Goal: Information Seeking & Learning: Learn about a topic

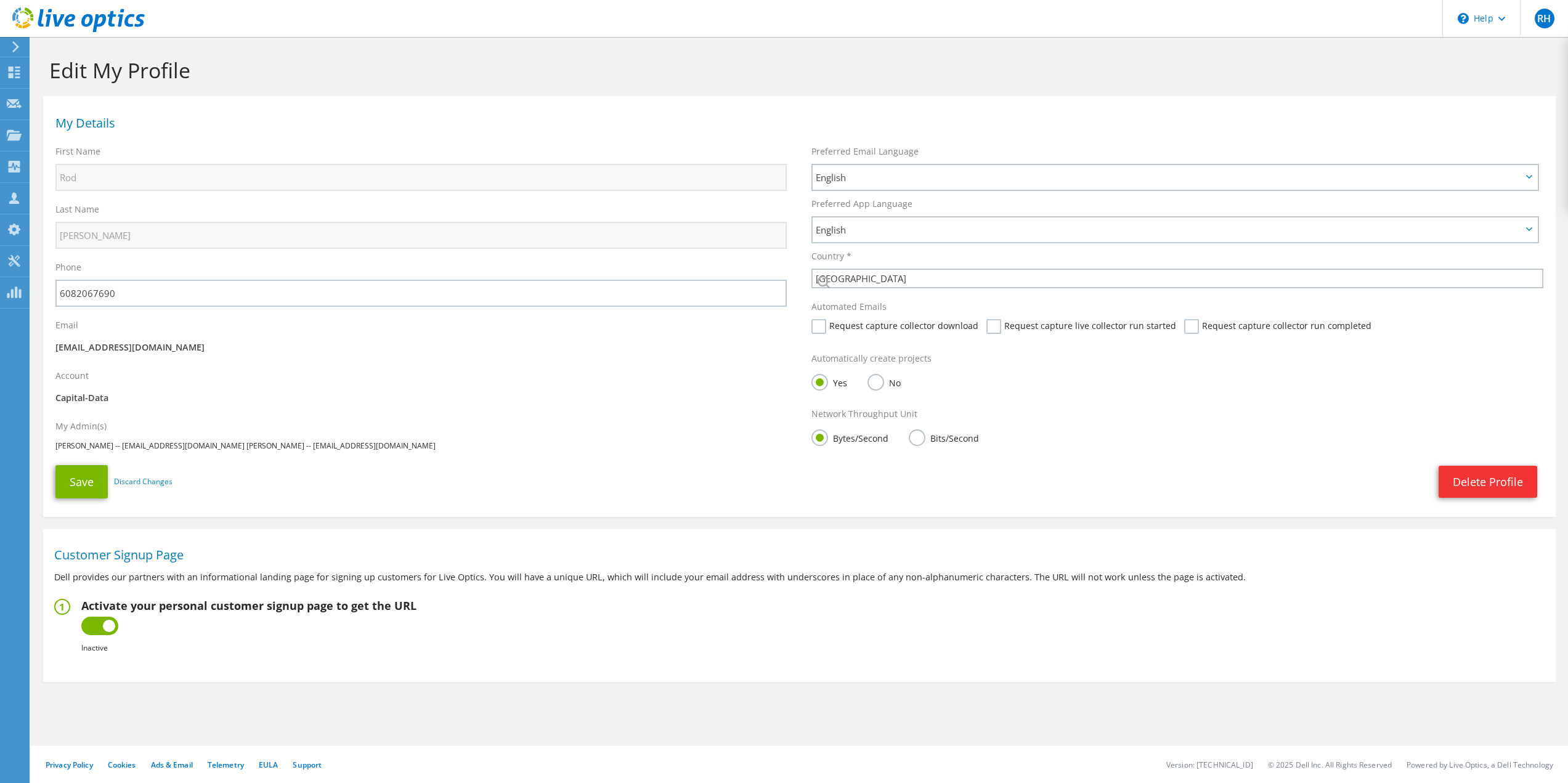
select select "224"
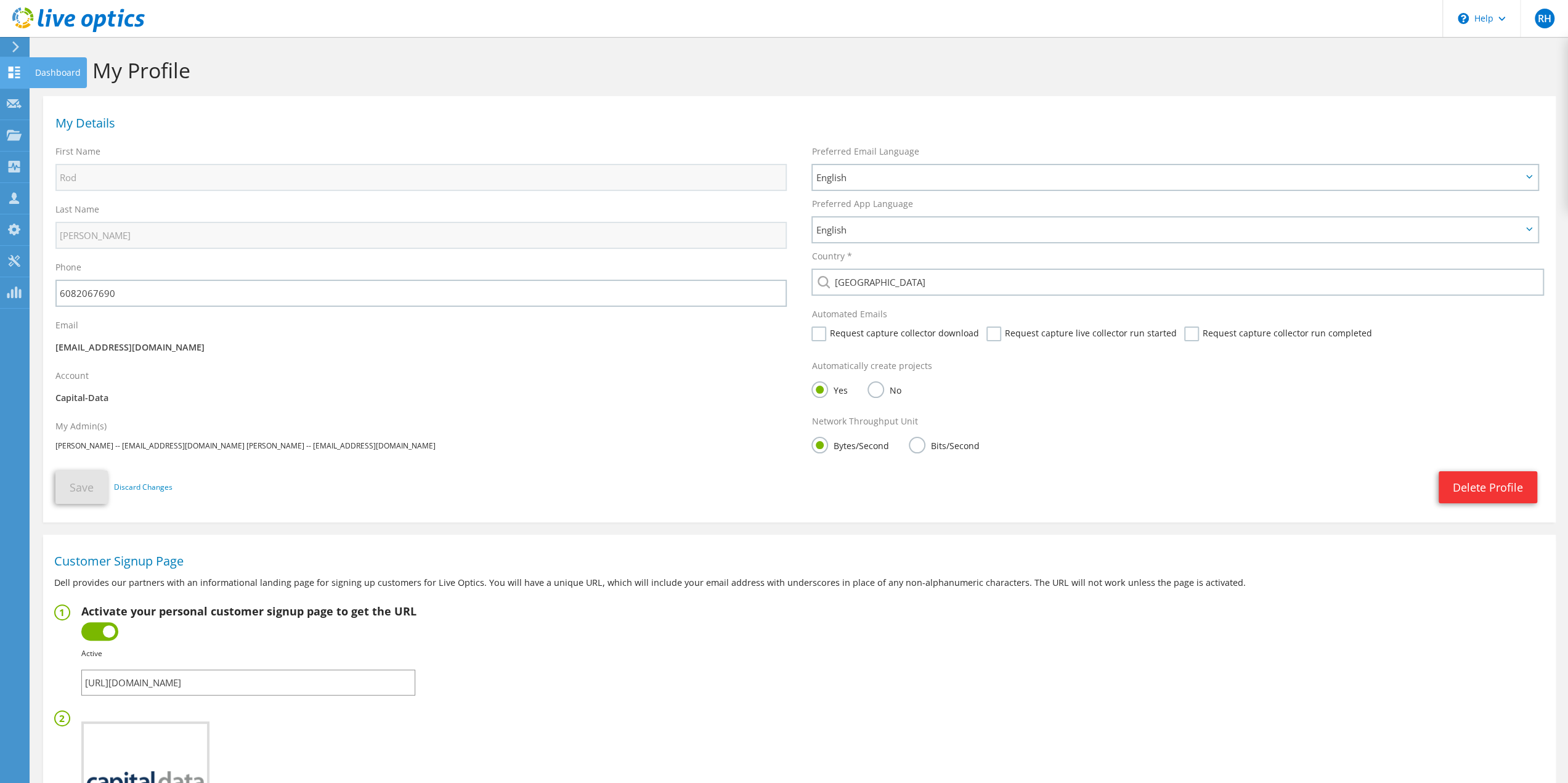
click at [12, 76] on use at bounding box center [14, 72] width 12 height 12
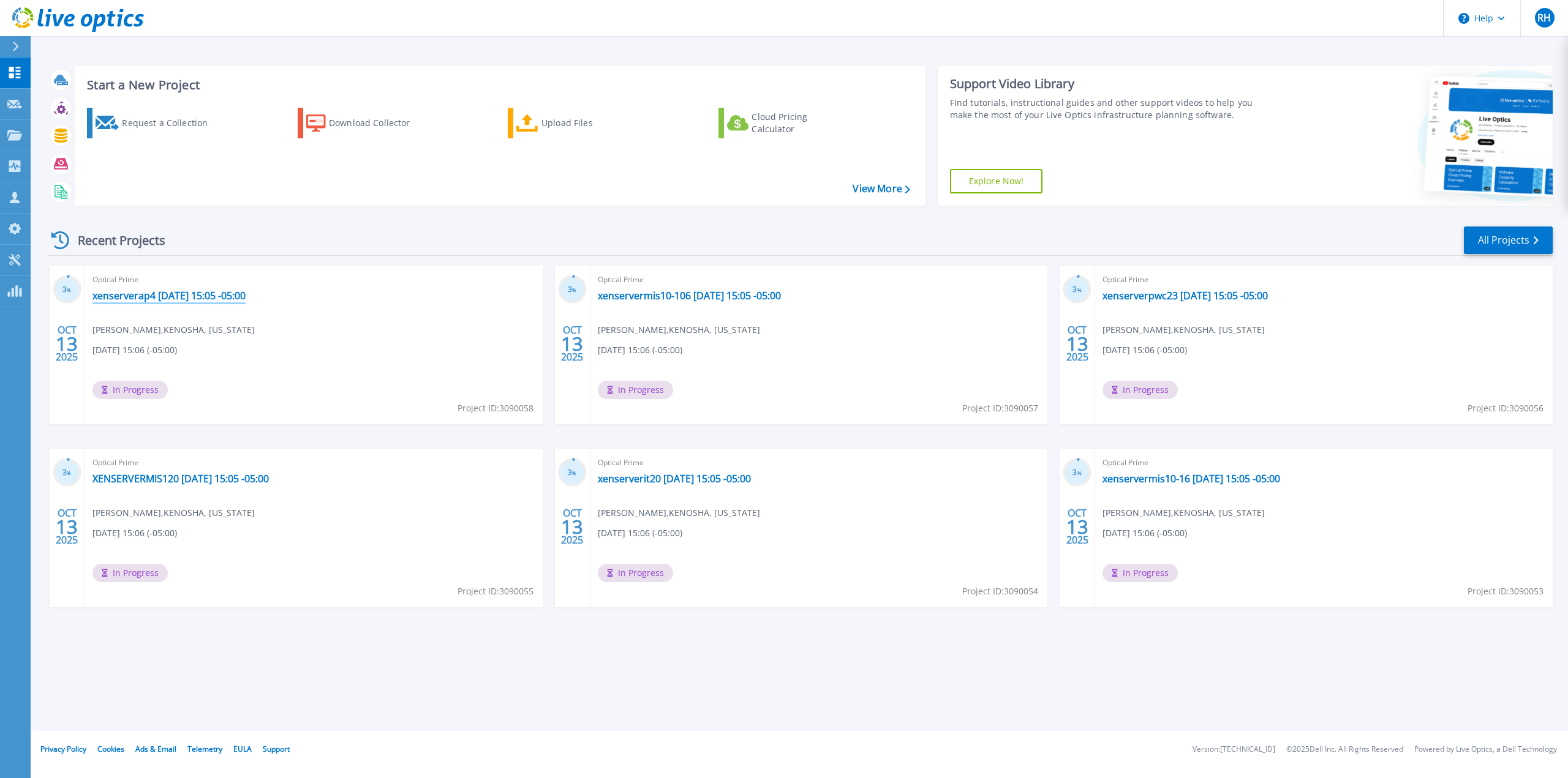
click at [169, 300] on link "xenserverap4 [DATE] 15:05 -05:00" at bounding box center [169, 295] width 153 height 12
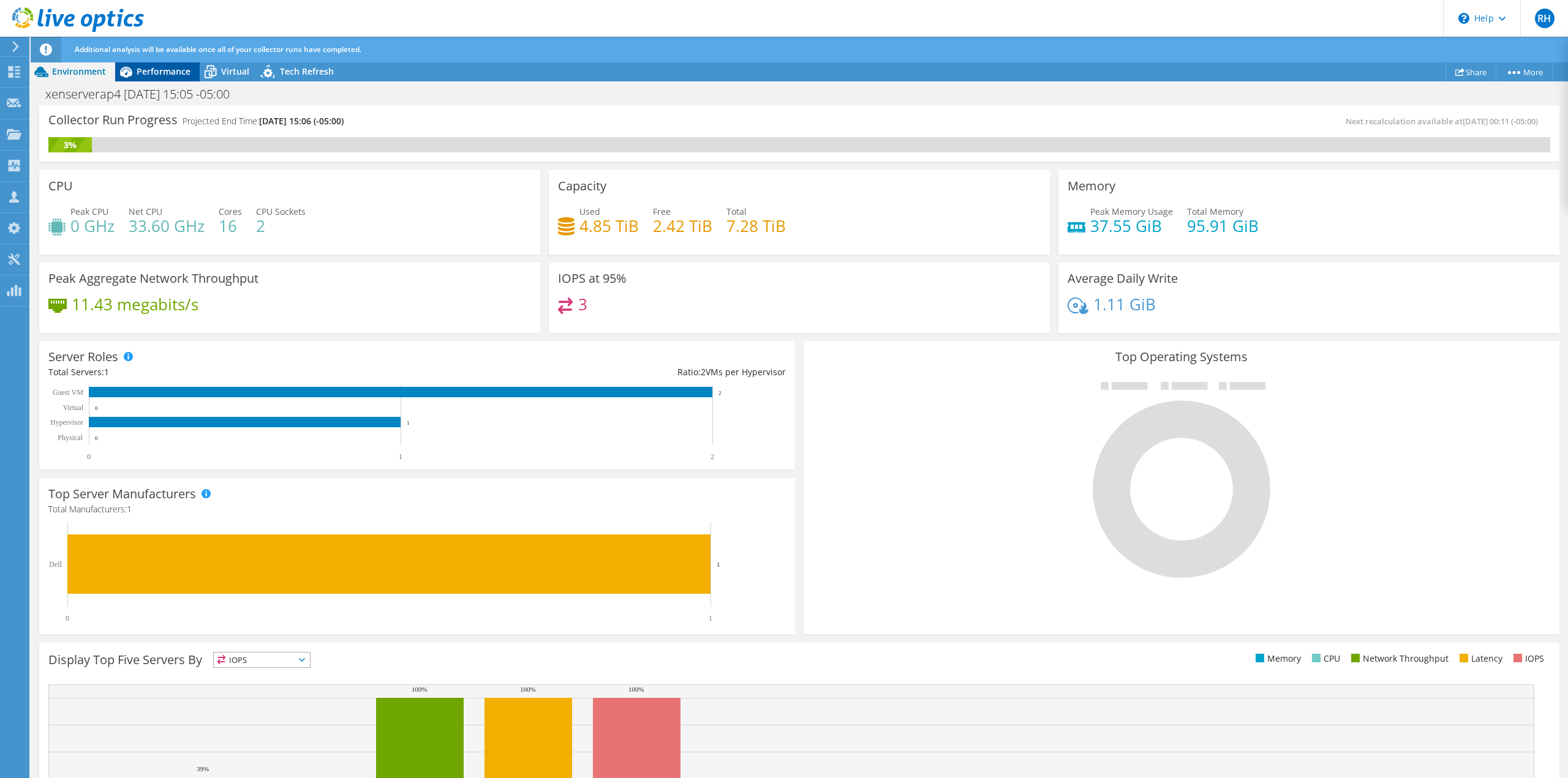
click at [156, 73] on span "Performance" at bounding box center [163, 71] width 54 height 12
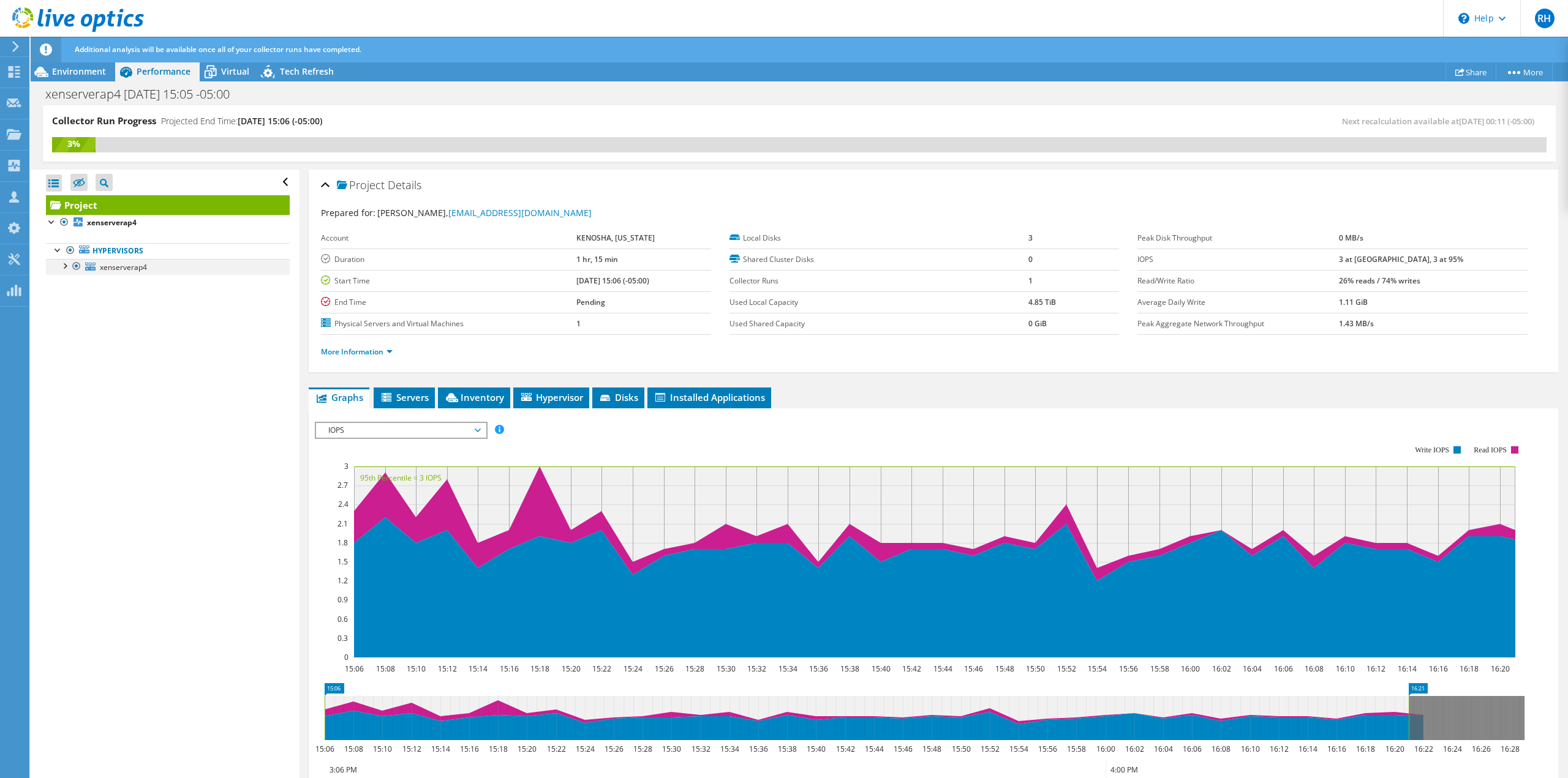
click at [67, 263] on div at bounding box center [64, 265] width 12 height 12
click at [127, 265] on span "xenserverap4" at bounding box center [123, 267] width 47 height 11
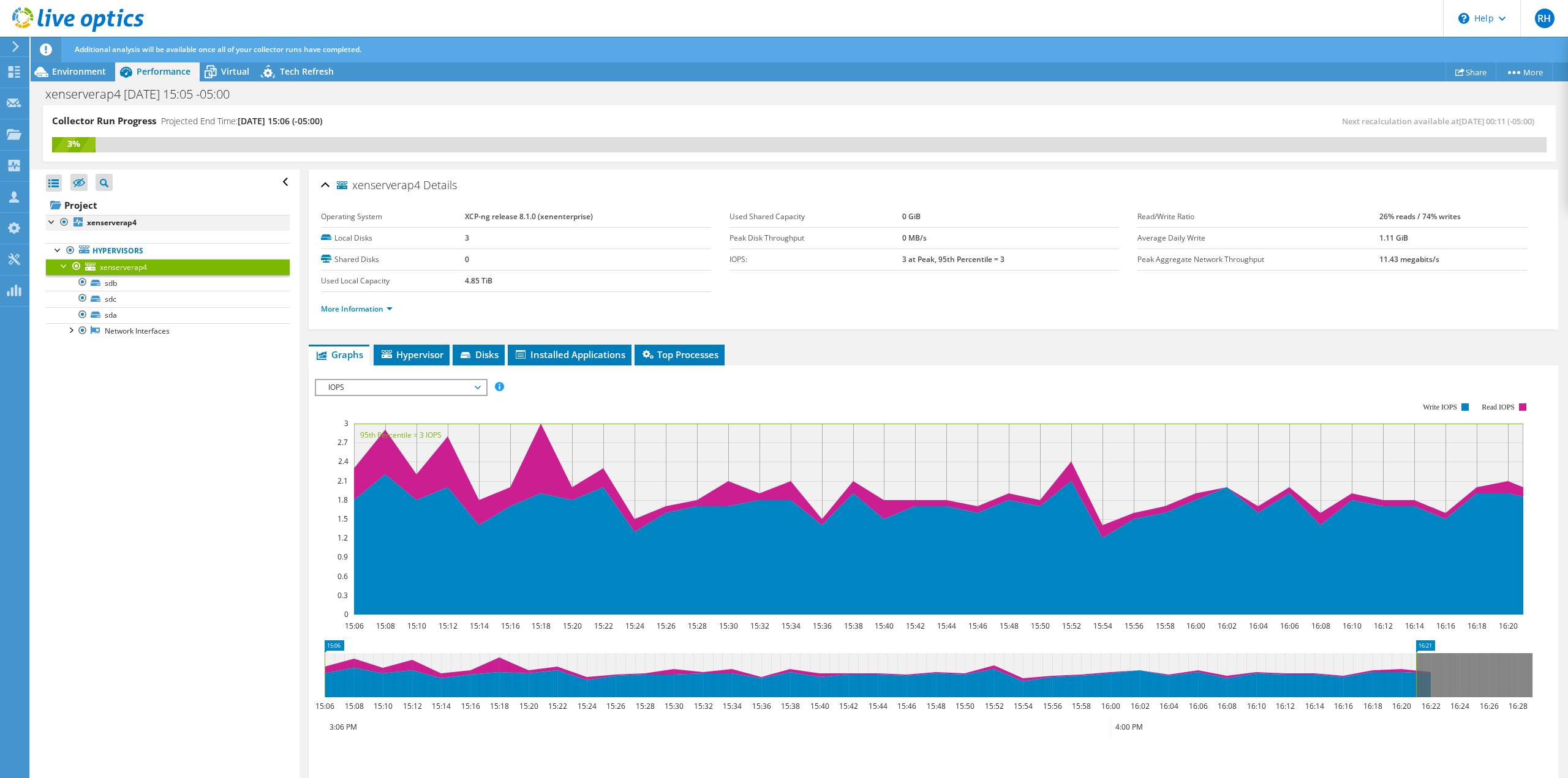
click at [52, 223] on div at bounding box center [51, 220] width 12 height 12
click at [95, 253] on link "Hypervisors" at bounding box center [167, 251] width 244 height 16
click at [101, 224] on b "xenserverap4" at bounding box center [112, 223] width 50 height 11
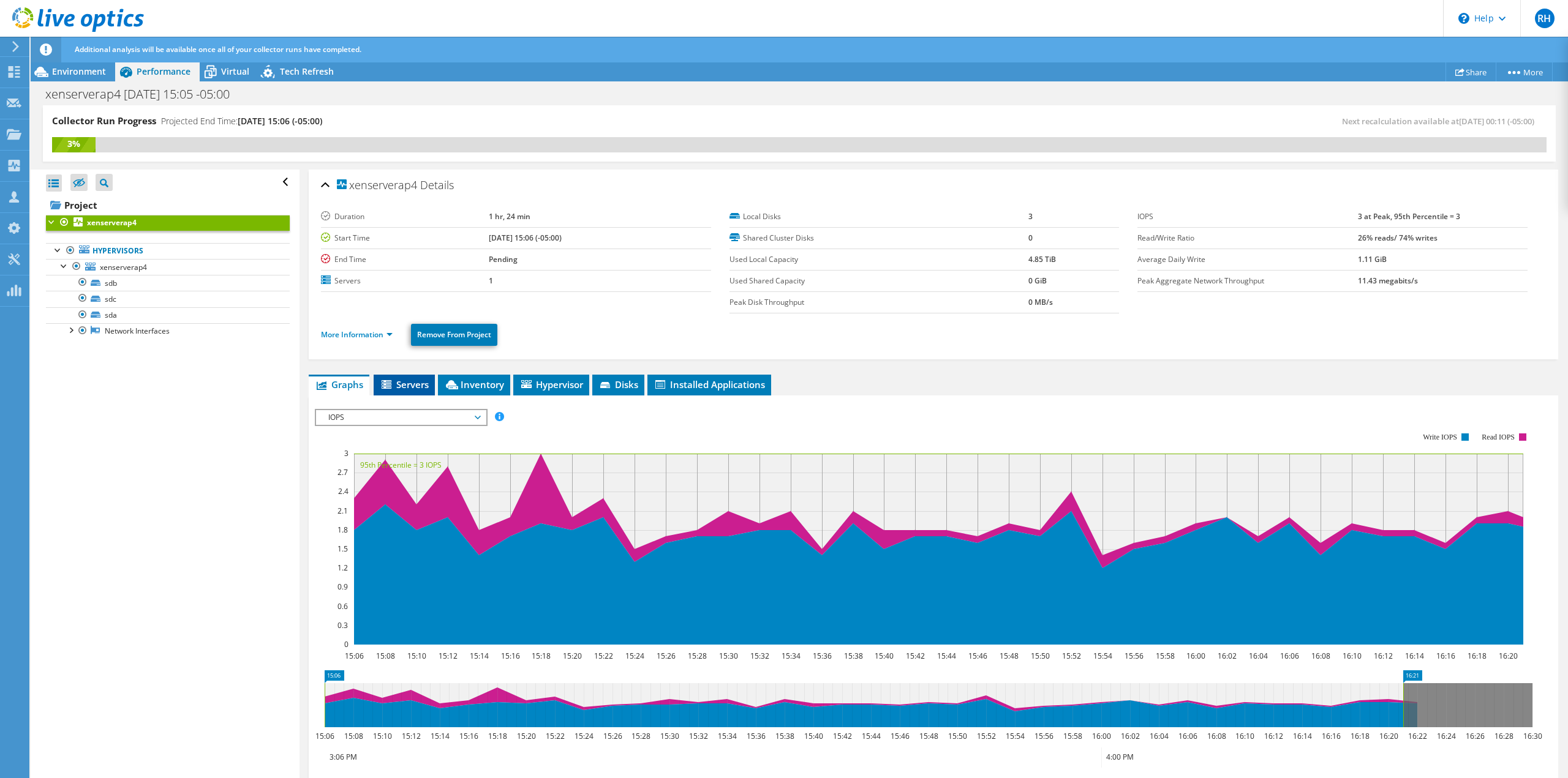
click at [393, 384] on icon at bounding box center [387, 385] width 12 height 11
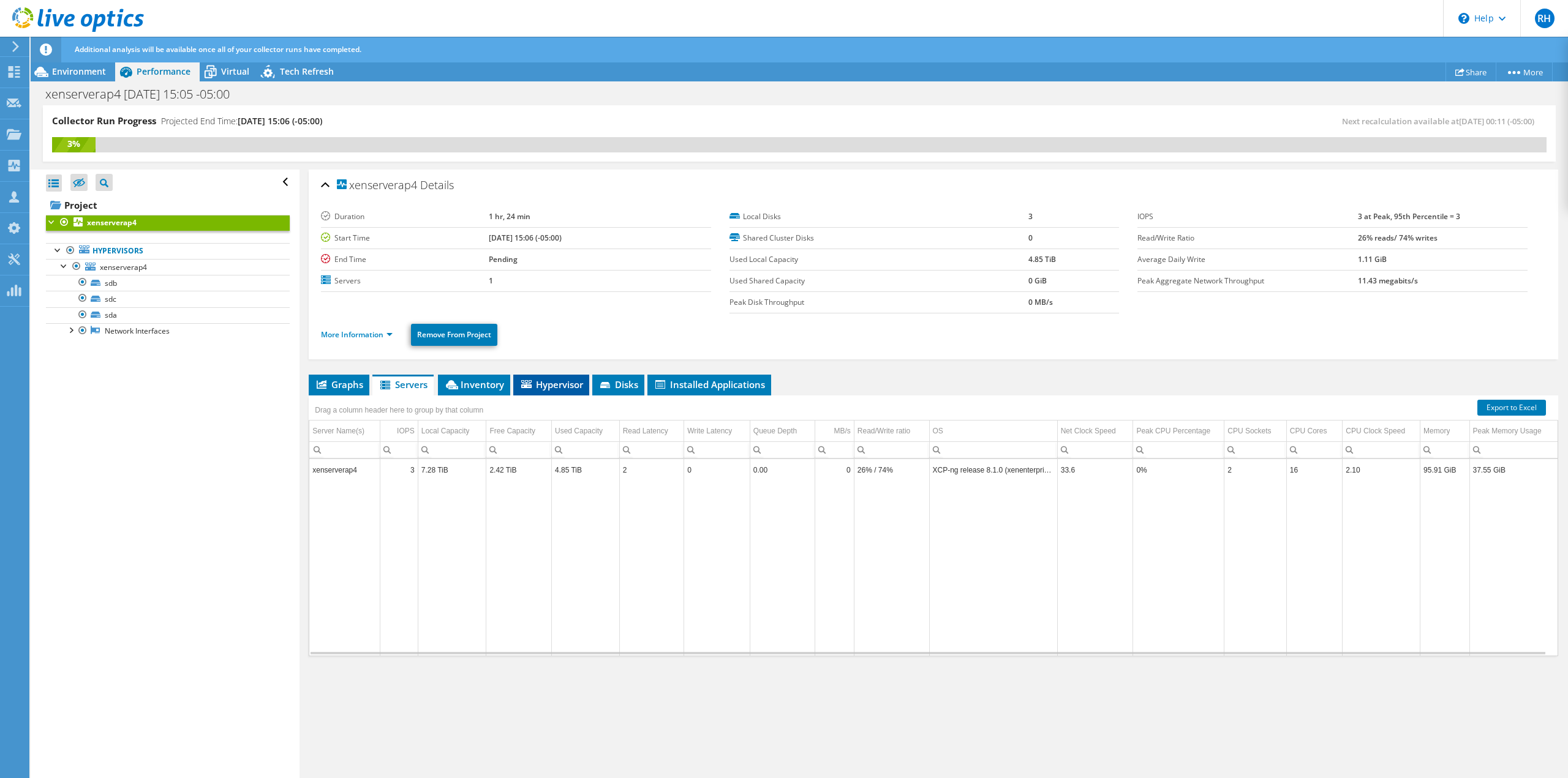
click at [551, 378] on span "Hypervisor" at bounding box center [551, 384] width 64 height 12
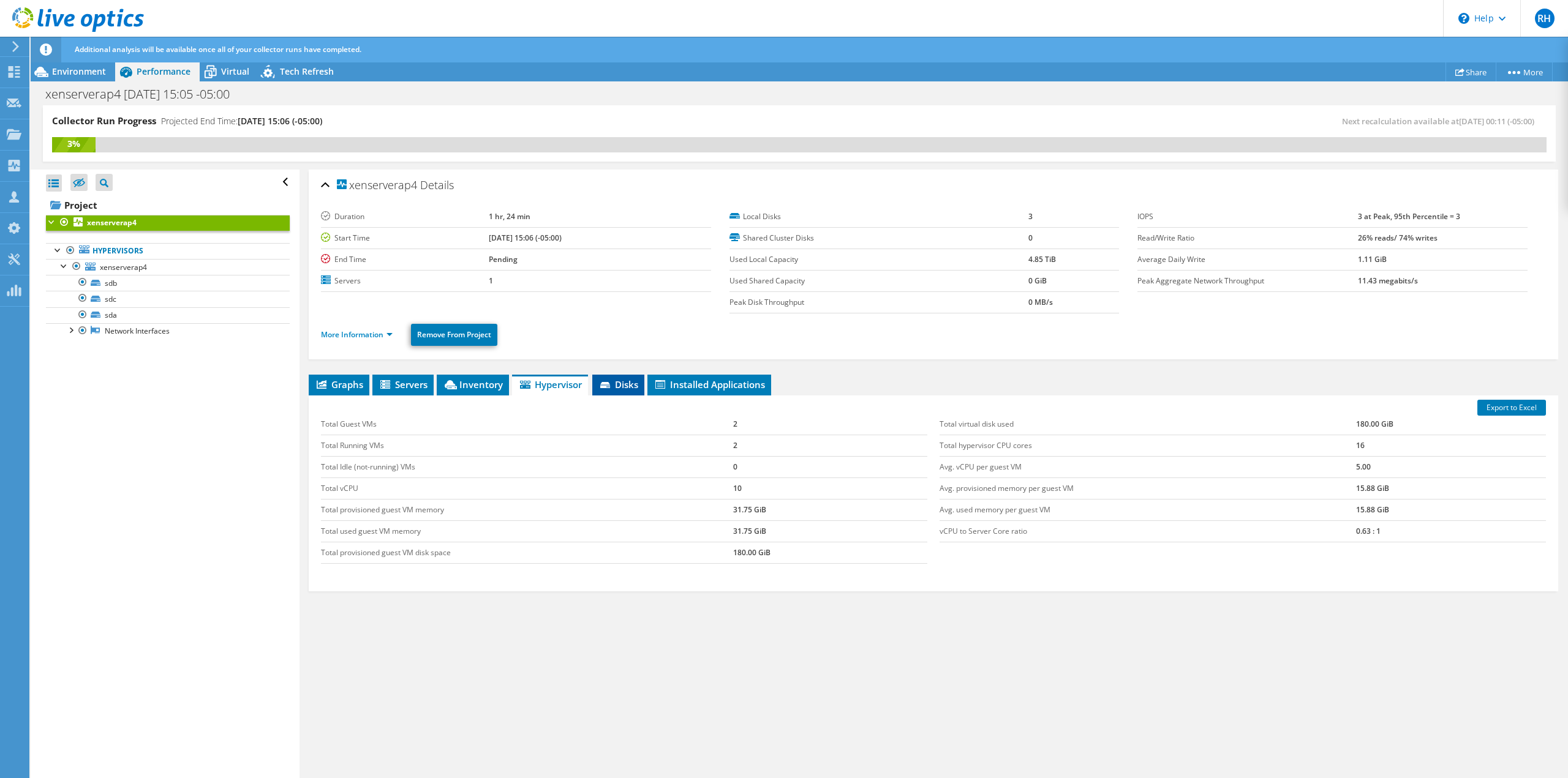
click at [620, 383] on span "Disks" at bounding box center [618, 384] width 40 height 12
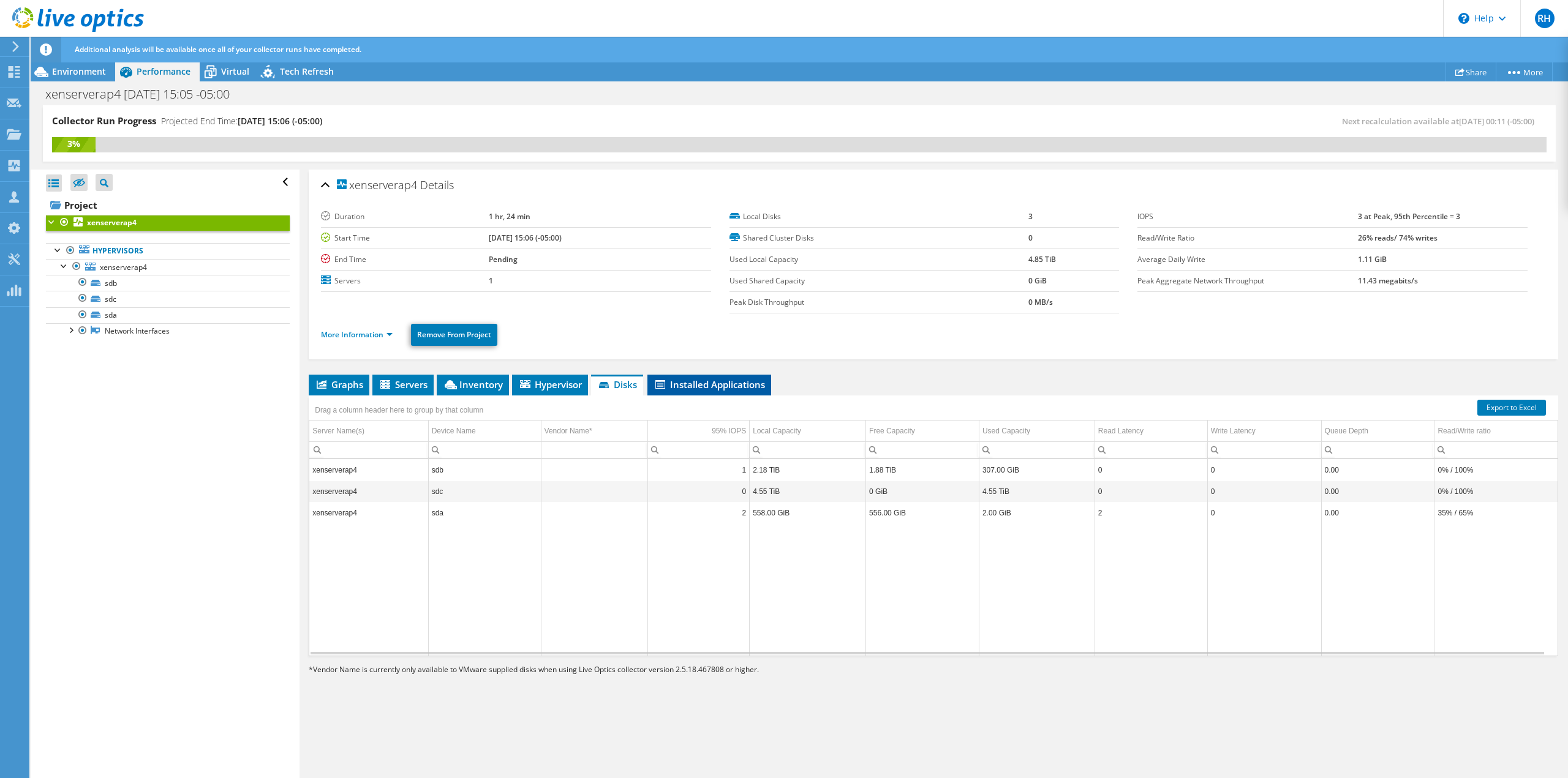
click at [686, 384] on span "Installed Applications" at bounding box center [709, 384] width 112 height 12
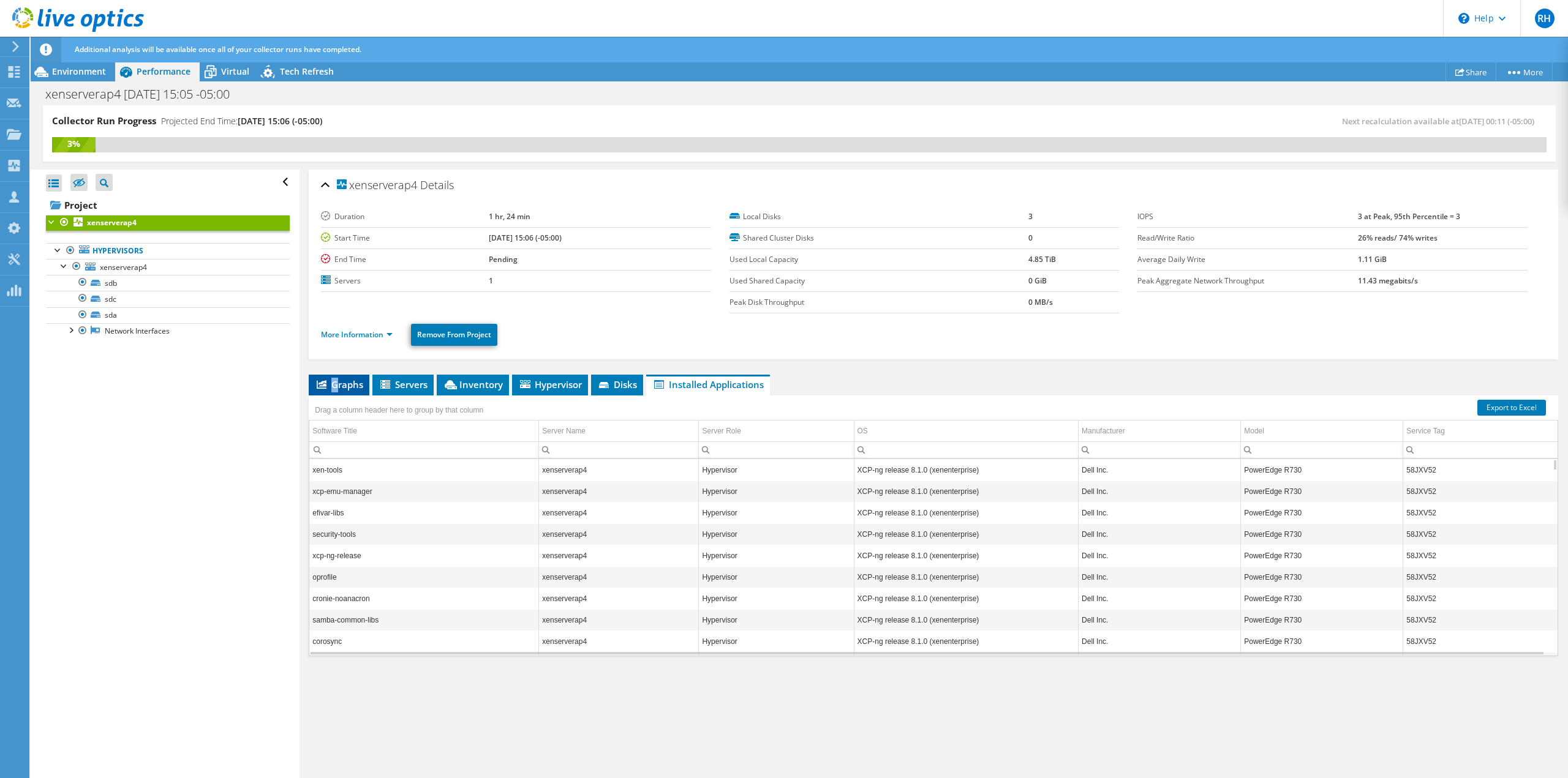
click at [335, 383] on span "Graphs" at bounding box center [339, 384] width 48 height 12
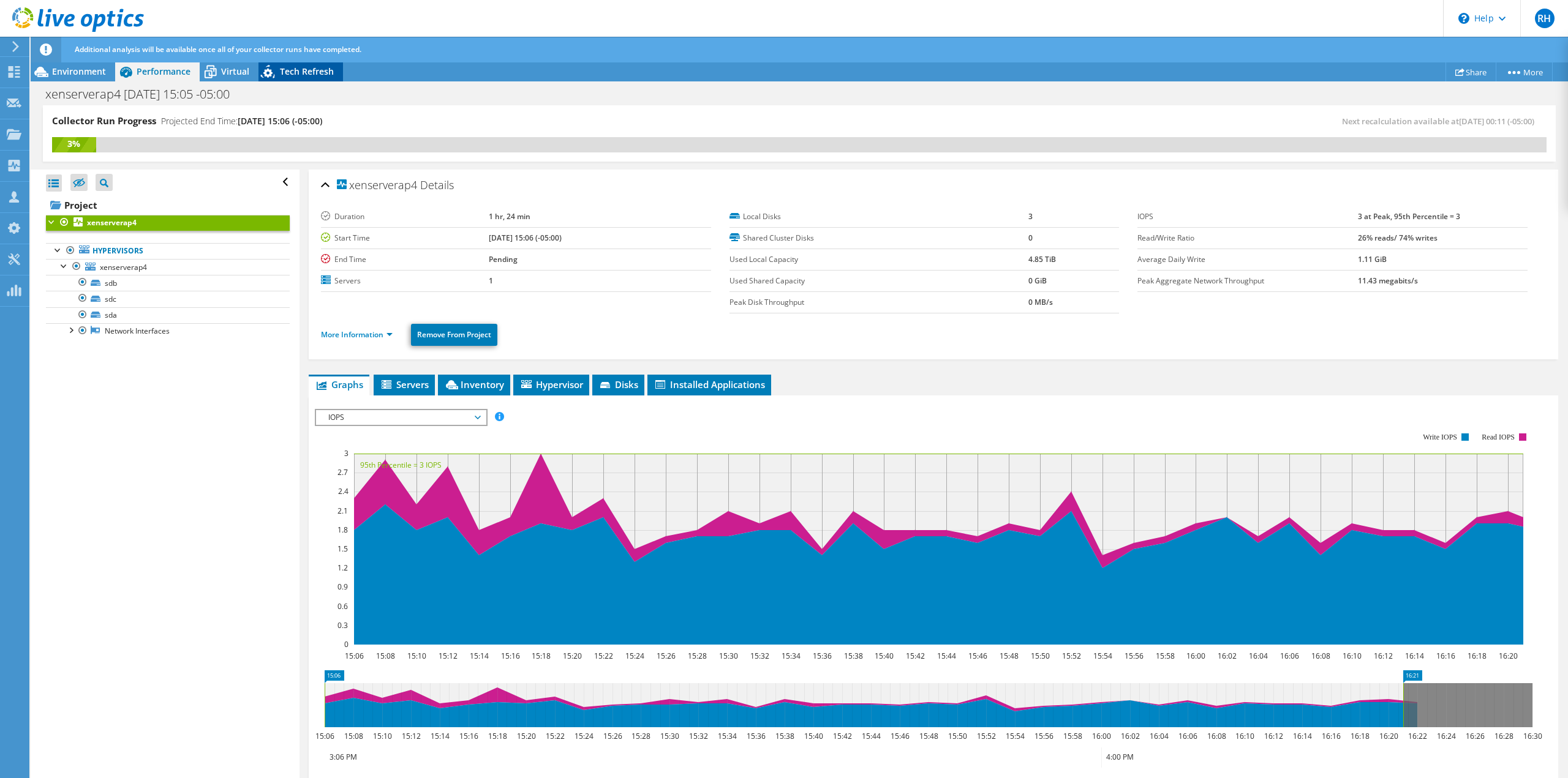
click at [308, 75] on div "Tech Refresh" at bounding box center [301, 72] width 84 height 20
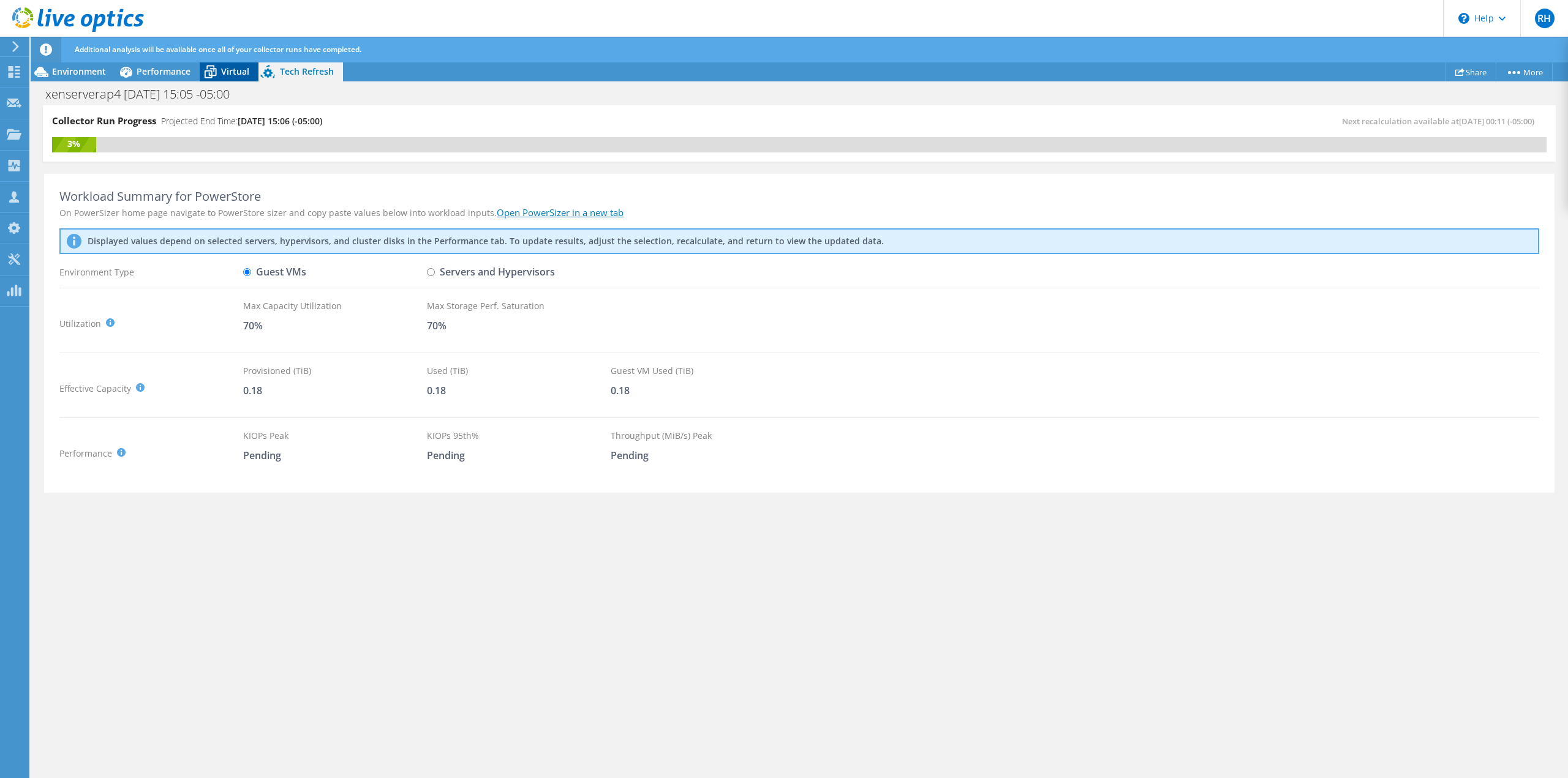
click at [227, 72] on span "Virtual" at bounding box center [235, 71] width 28 height 12
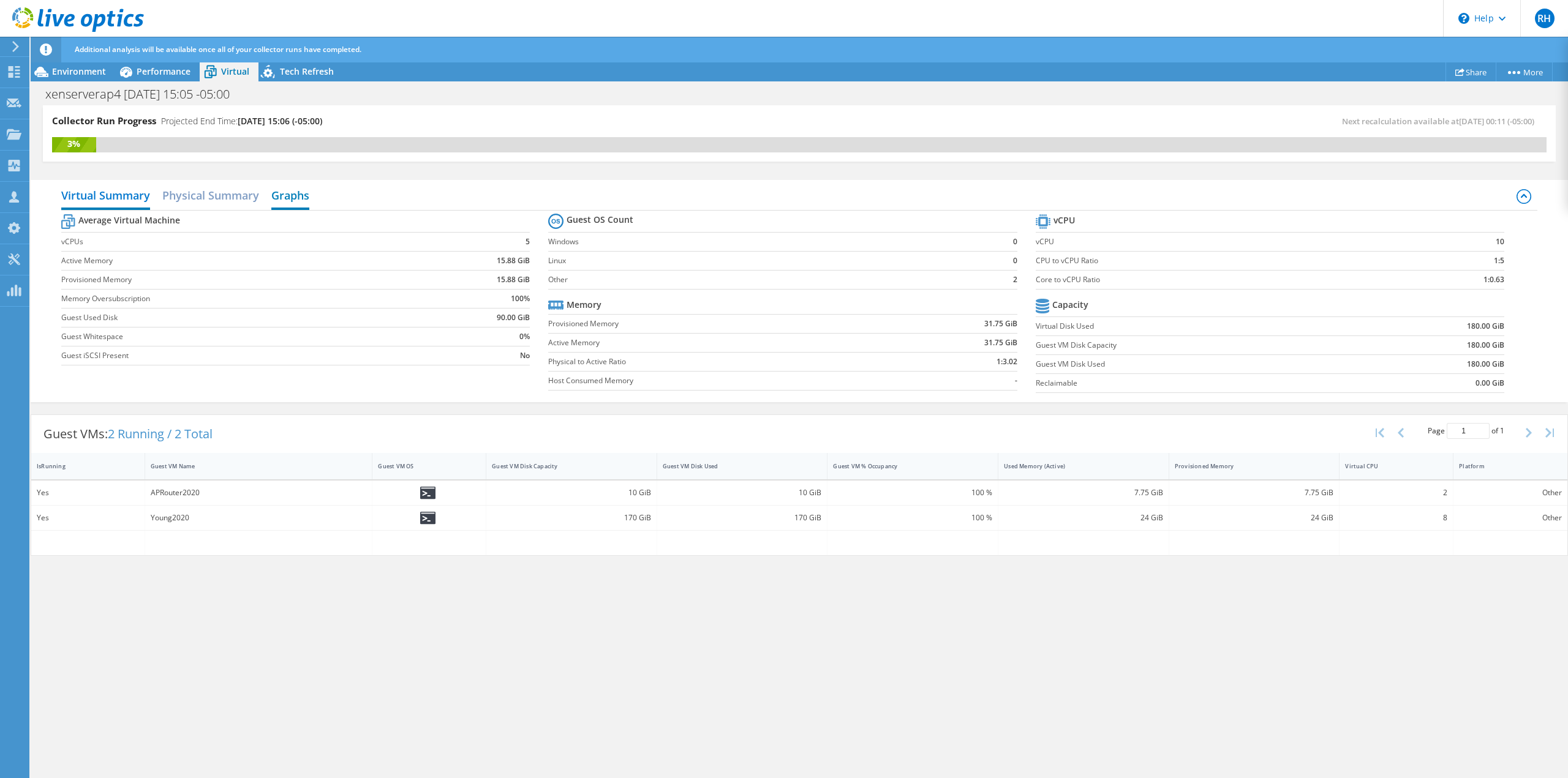
click at [287, 196] on h2 "Graphs" at bounding box center [290, 197] width 38 height 27
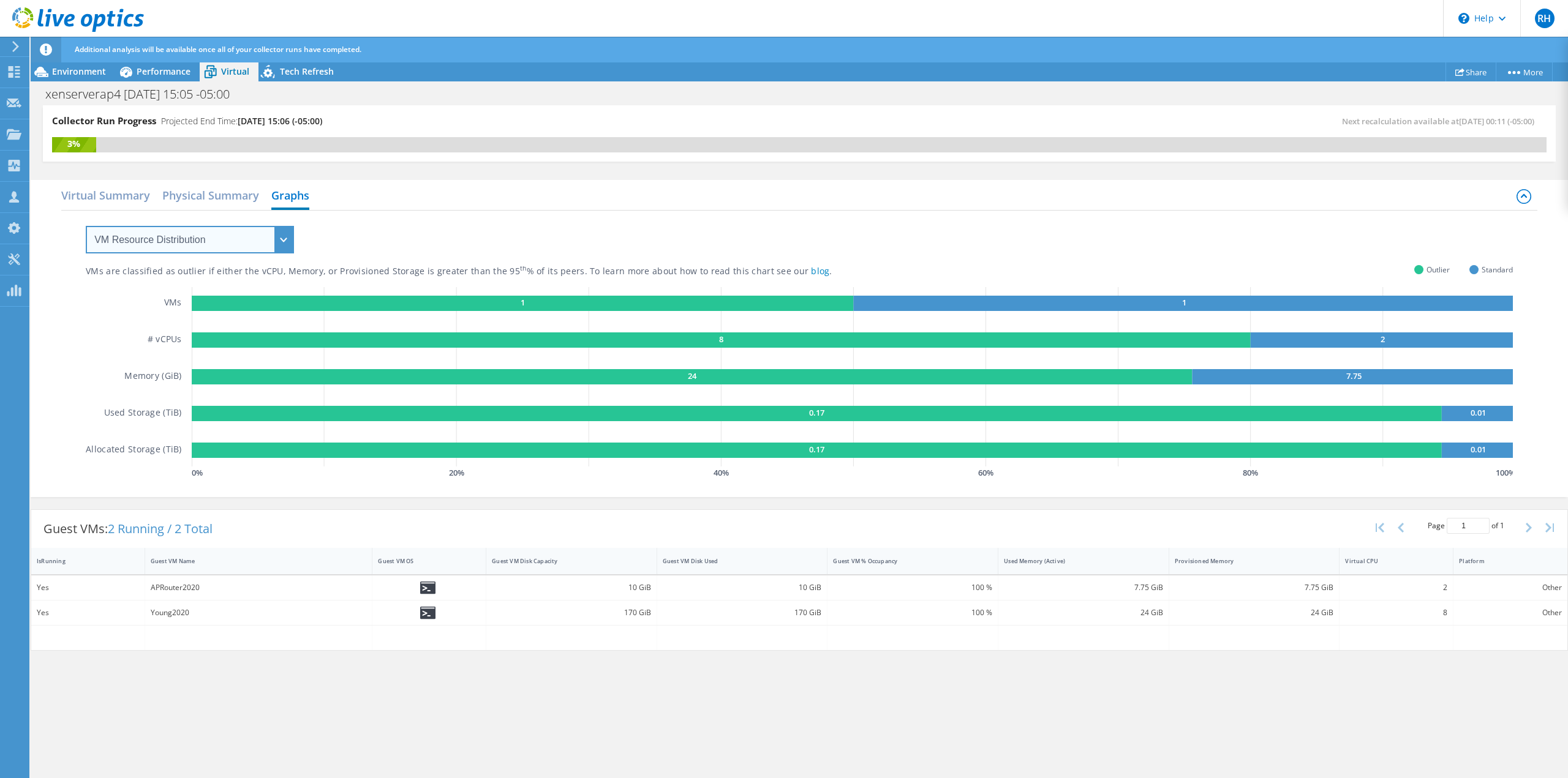
click at [148, 234] on select "VM Resource Distribution Provisioning Contrast Over Provisioning" at bounding box center [190, 239] width 208 height 27
select select "Over Provisioning"
click at [86, 226] on select "VM Resource Distribution Provisioning Contrast Over Provisioning" at bounding box center [190, 239] width 208 height 27
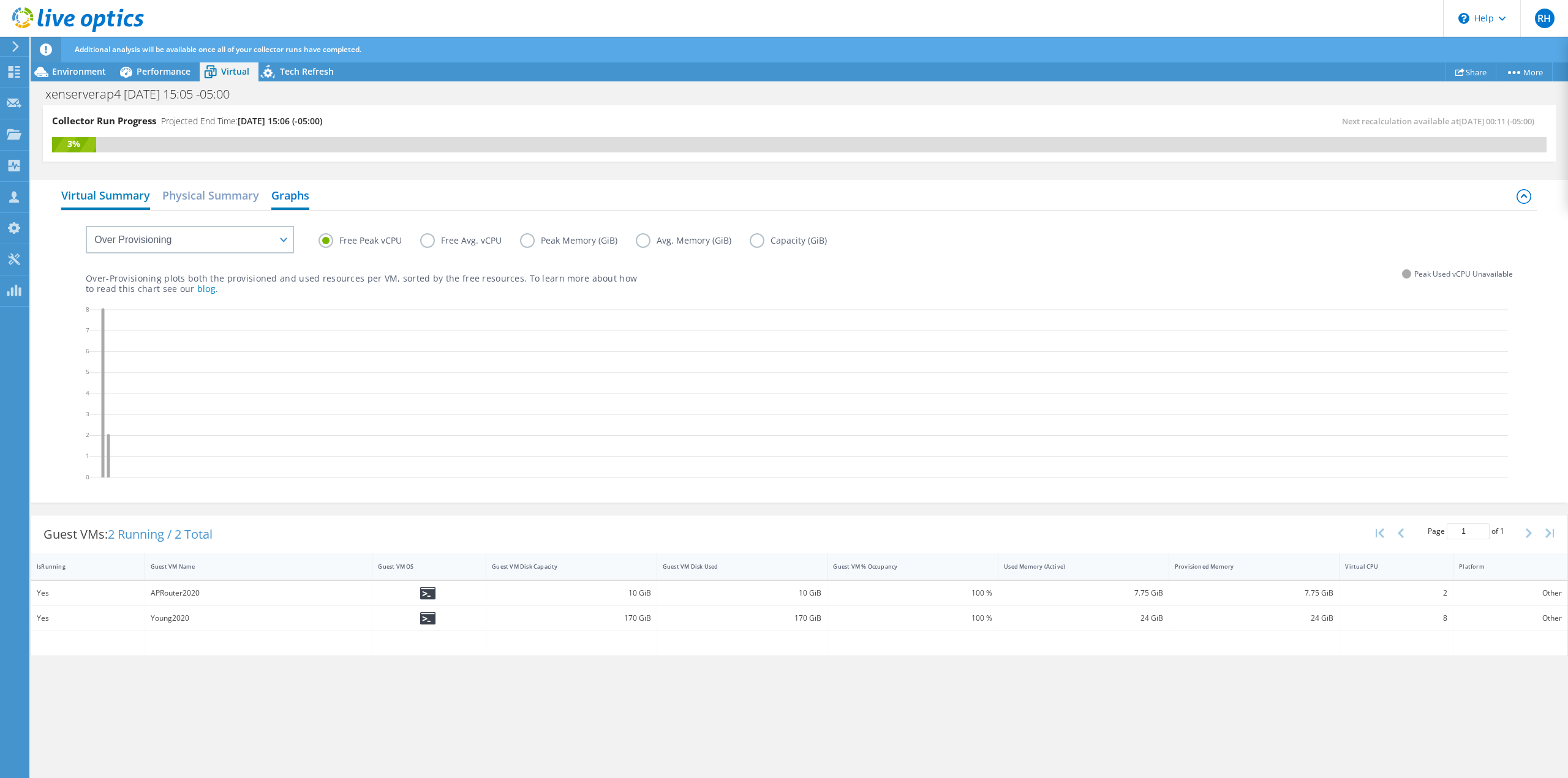
click at [112, 198] on h2 "Virtual Summary" at bounding box center [105, 197] width 89 height 27
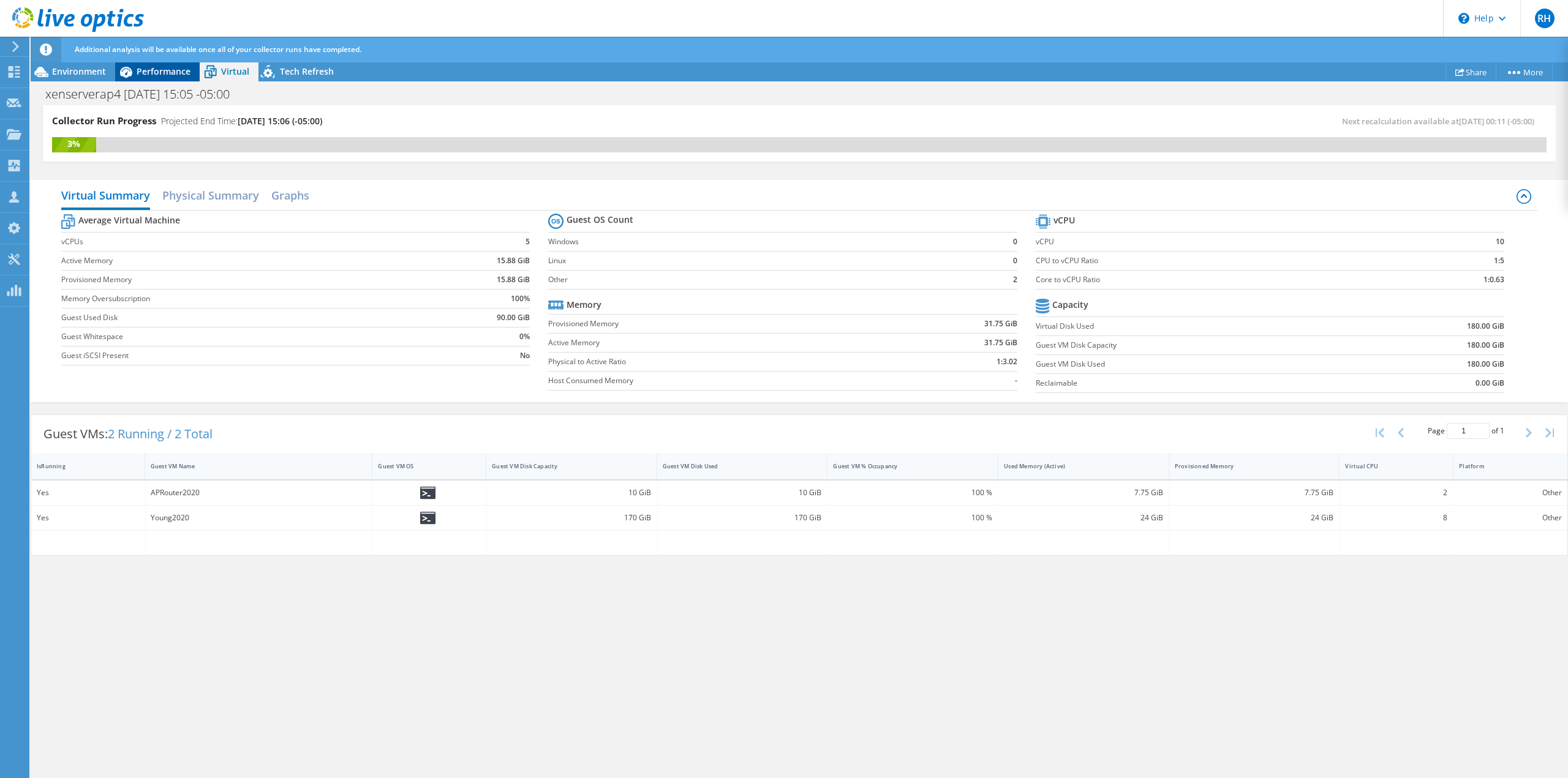
click at [157, 70] on span "Performance" at bounding box center [163, 71] width 54 height 12
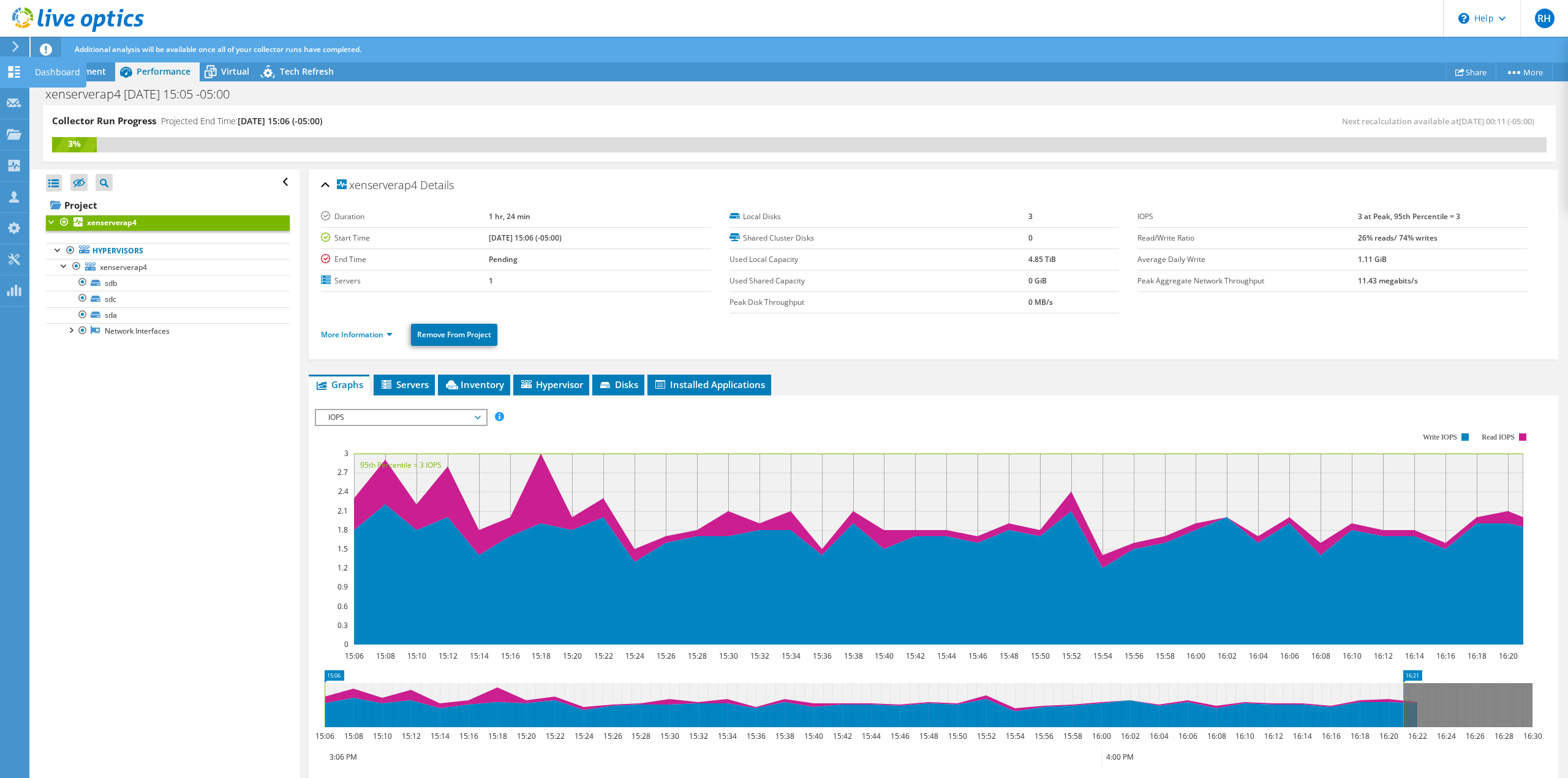
click at [9, 70] on icon at bounding box center [14, 72] width 15 height 12
